Goal: Find specific fact: Find specific fact

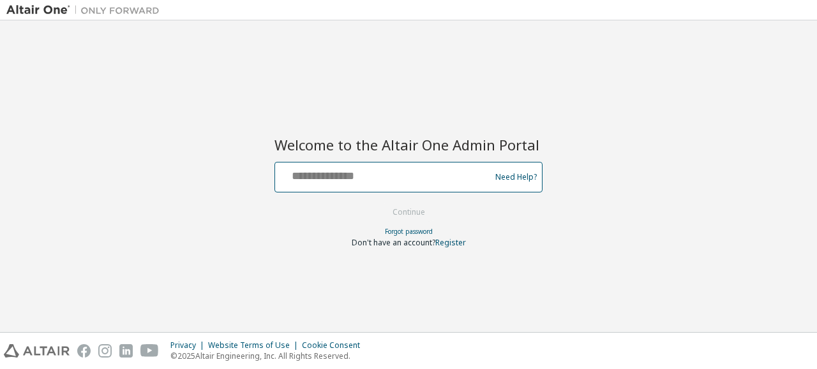
click at [399, 182] on input "text" at bounding box center [384, 174] width 209 height 19
type input "**********"
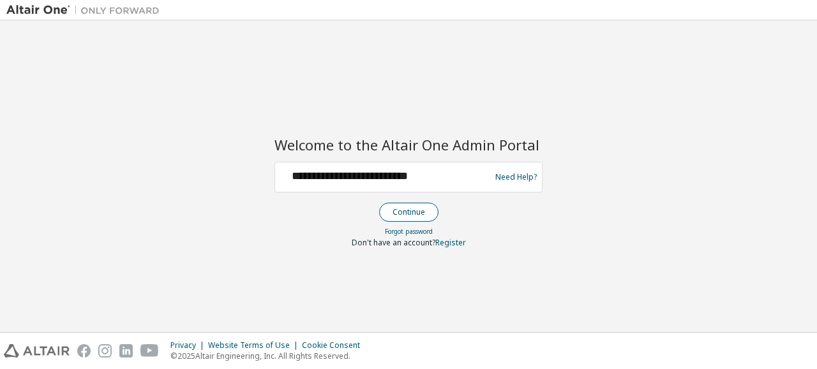
click at [395, 214] on button "Continue" at bounding box center [408, 212] width 59 height 19
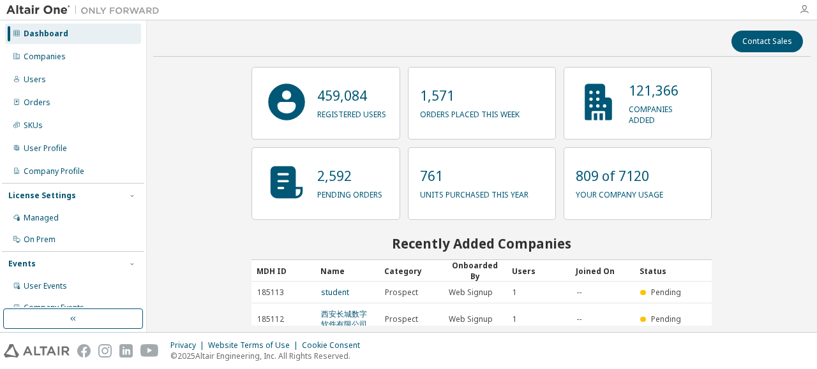
click at [804, 11] on icon "button" at bounding box center [804, 9] width 10 height 10
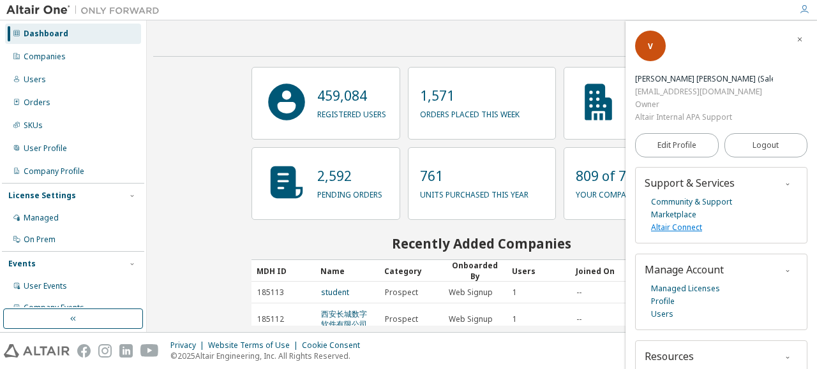
click at [673, 221] on link "Altair Connect" at bounding box center [676, 227] width 51 height 13
click at [79, 54] on div "Companies" at bounding box center [73, 57] width 136 height 20
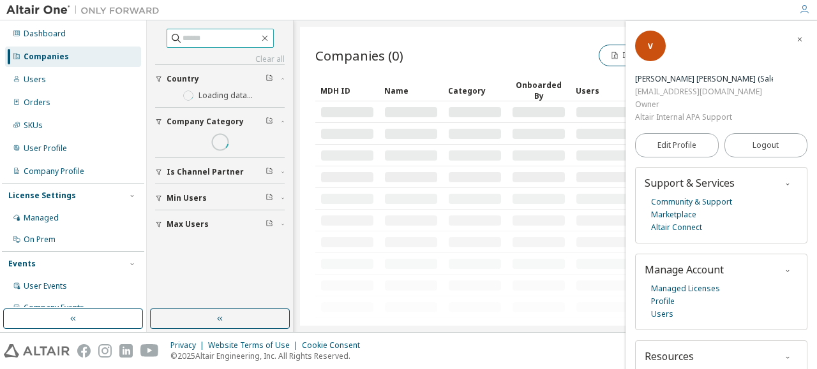
click at [208, 37] on input "text" at bounding box center [220, 38] width 77 height 13
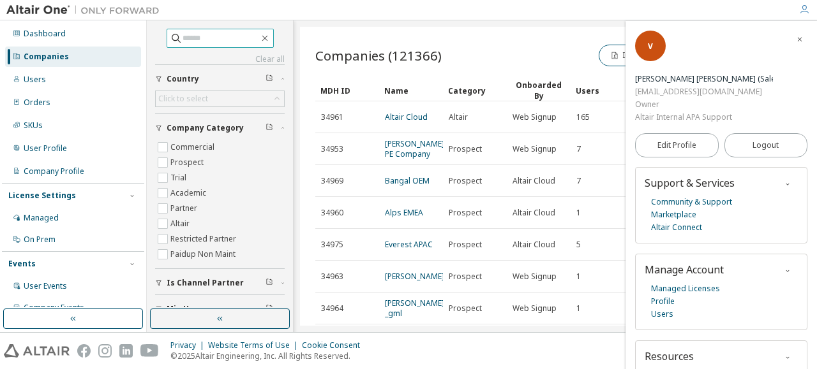
paste input "*****"
type input "*****"
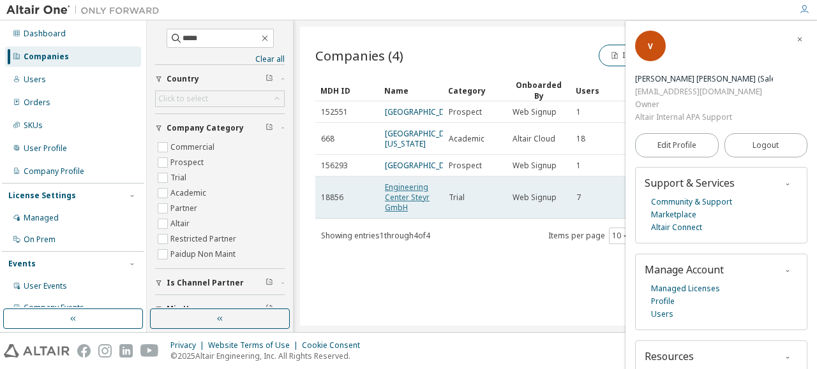
click at [410, 193] on link "Engineering Center Steyr GmbH" at bounding box center [407, 197] width 45 height 31
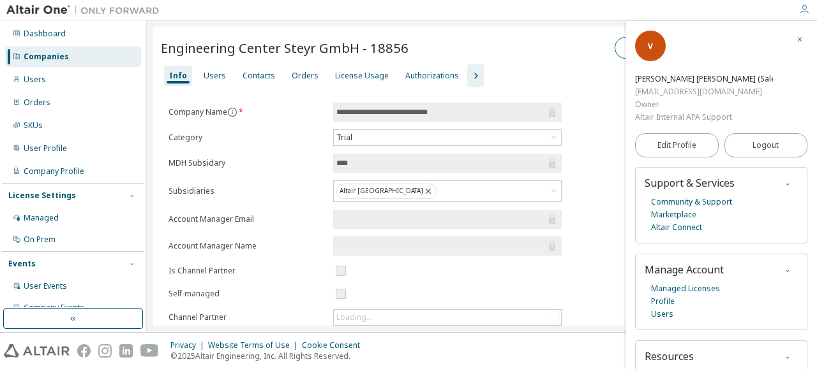
click at [796, 37] on icon "button" at bounding box center [800, 40] width 8 height 8
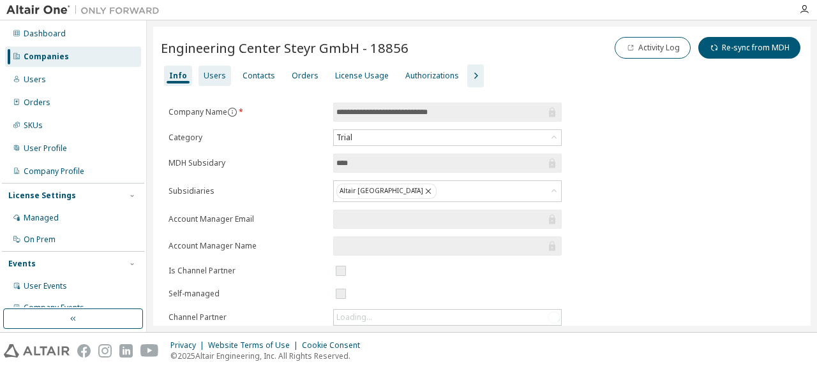
click at [211, 80] on div "Users" at bounding box center [215, 76] width 22 height 10
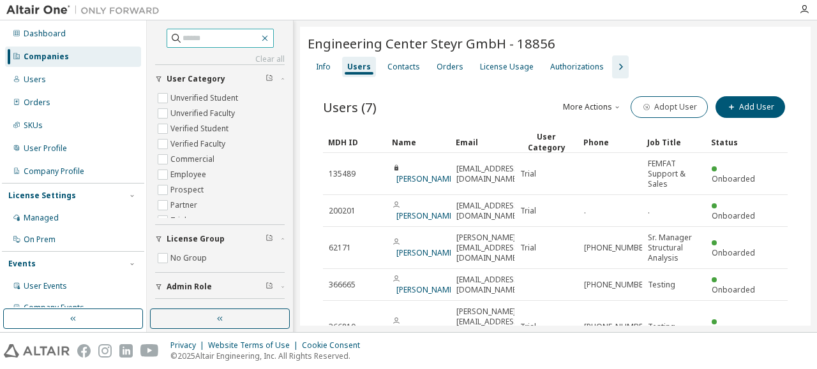
click at [268, 39] on icon "button" at bounding box center [265, 38] width 10 height 10
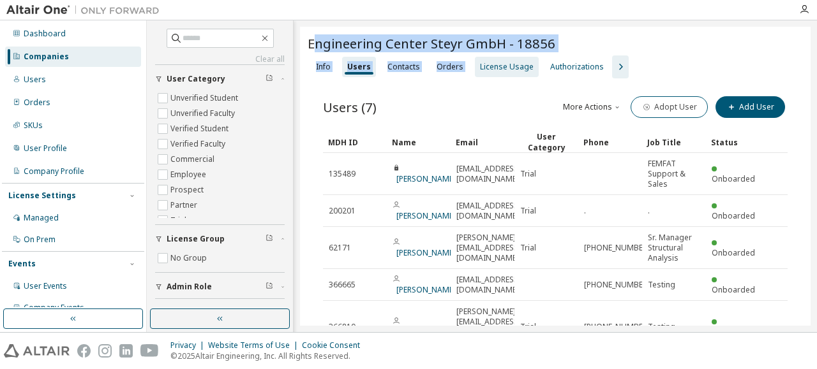
drag, startPoint x: 313, startPoint y: 45, endPoint x: 470, endPoint y: 57, distance: 157.5
click at [470, 57] on div "Engineering Center Steyr GmbH - 18856 Clear Load Save Save As Field Operator Va…" at bounding box center [555, 276] width 510 height 498
click at [327, 38] on span "Engineering Center Steyr GmbH - 18856" at bounding box center [432, 43] width 248 height 18
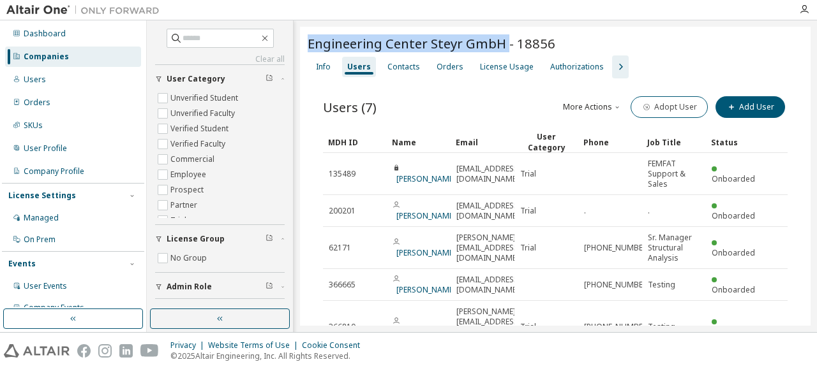
drag, startPoint x: 308, startPoint y: 40, endPoint x: 505, endPoint y: 42, distance: 197.8
click at [505, 42] on span "Engineering Center Steyr GmbH - 18856" at bounding box center [432, 43] width 248 height 18
copy span "Engineering Center Steyr GmbH"
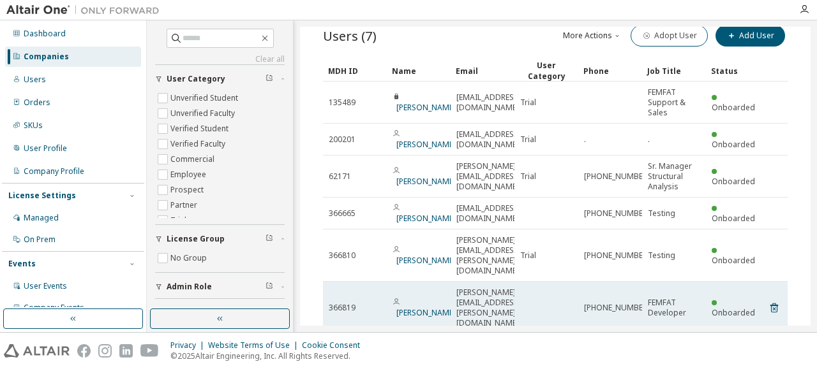
scroll to position [135, 0]
